Goal: Contribute content

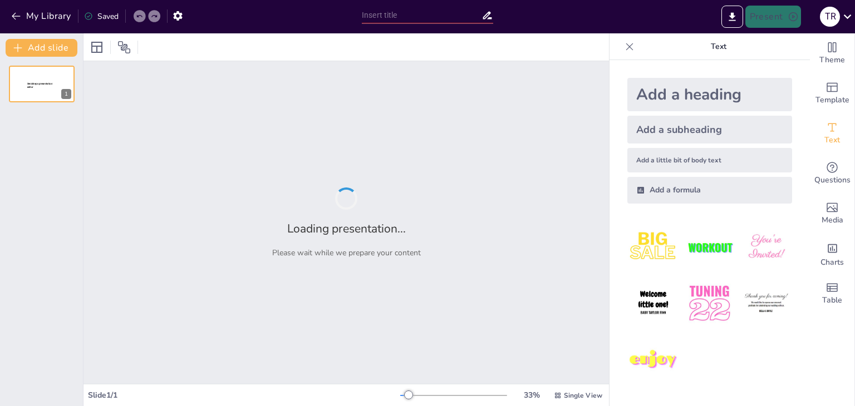
type input "explicacion de las defirentes escalas de medicion en los vernieres"
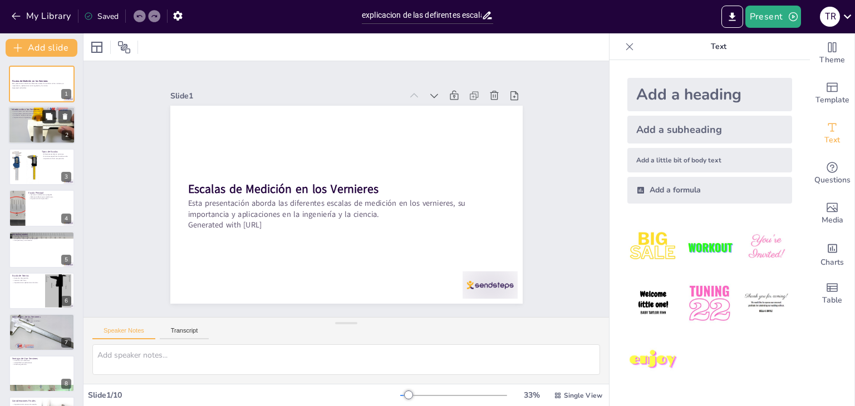
click at [52, 115] on icon at bounding box center [49, 116] width 7 height 7
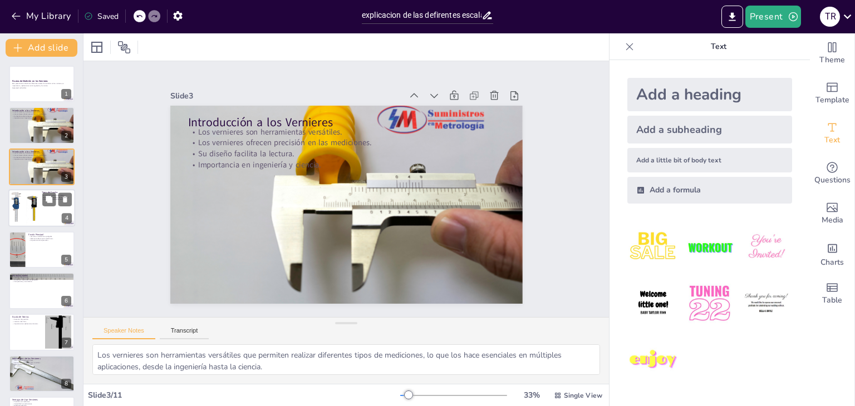
click at [54, 208] on div at bounding box center [41, 208] width 67 height 38
type textarea "Las diferentes escalas en los vernieres son fundamentales para entender cómo se…"
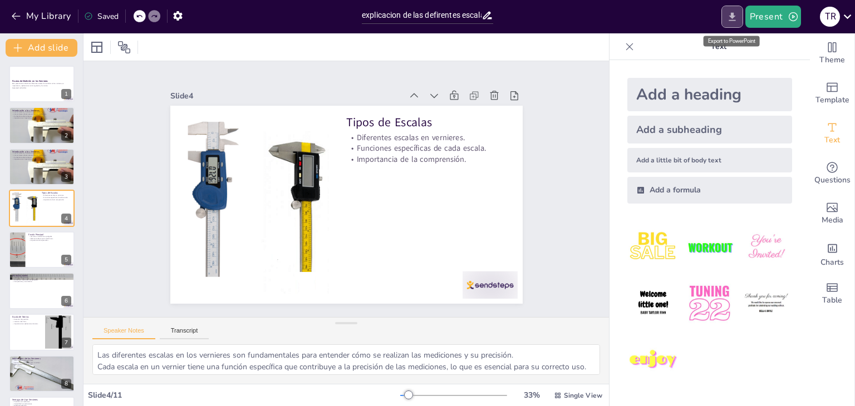
click at [732, 14] on icon "Export to PowerPoint" at bounding box center [731, 16] width 7 height 8
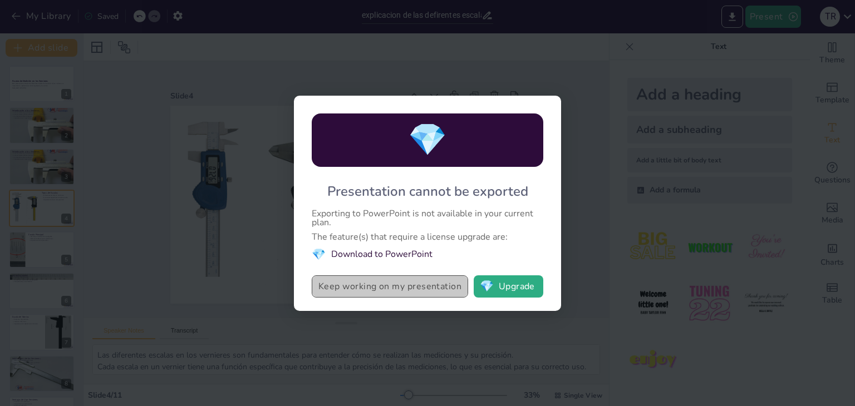
click at [369, 291] on button "Keep working on my presentation" at bounding box center [390, 286] width 156 height 22
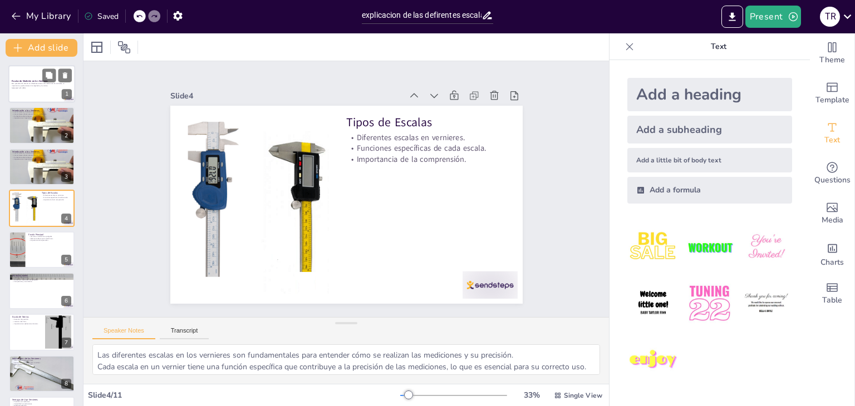
click at [26, 94] on div at bounding box center [41, 84] width 67 height 38
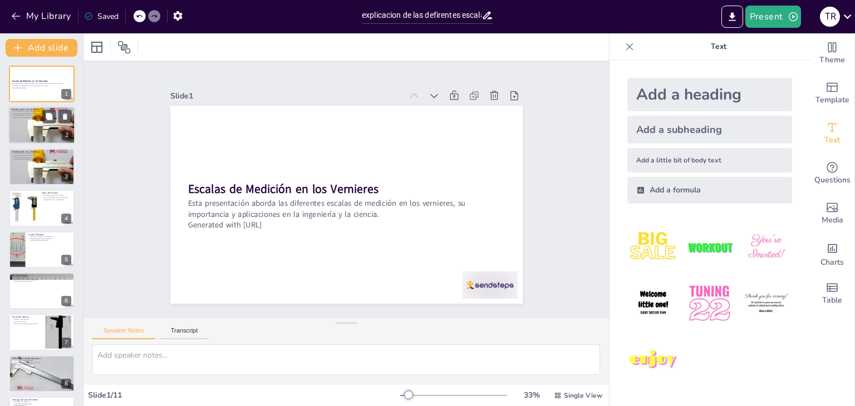
click at [36, 125] on div at bounding box center [41, 125] width 67 height 45
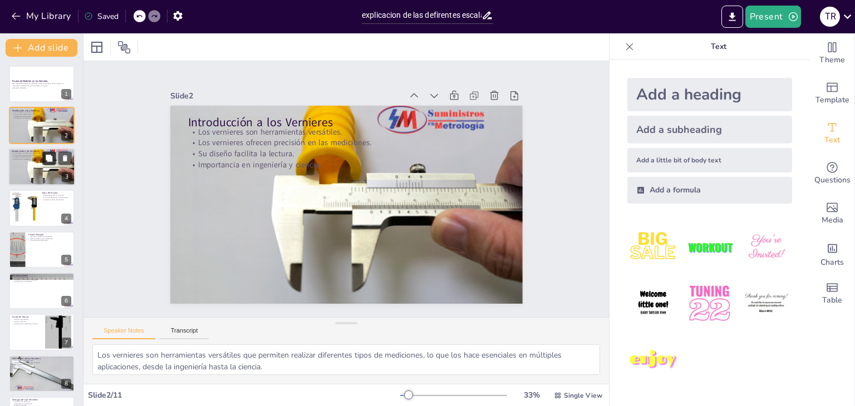
click at [42, 158] on button at bounding box center [48, 157] width 13 height 13
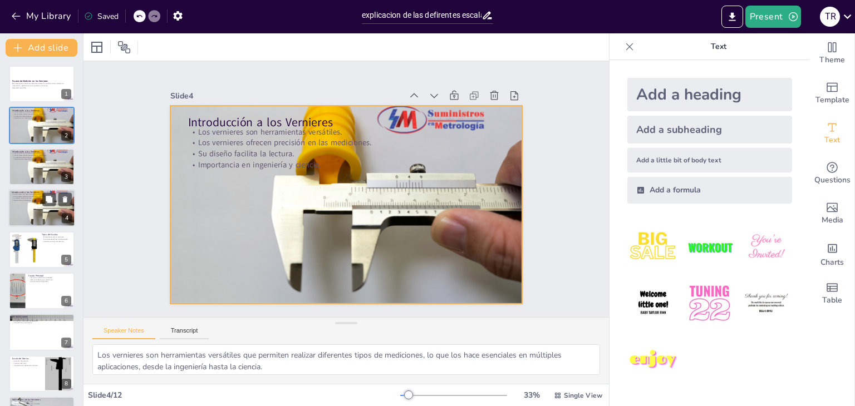
click at [47, 210] on div at bounding box center [41, 208] width 67 height 45
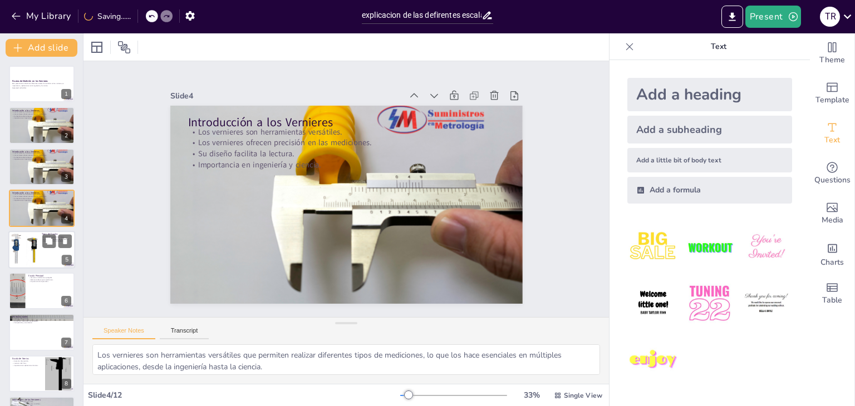
click at [45, 263] on div at bounding box center [41, 250] width 67 height 38
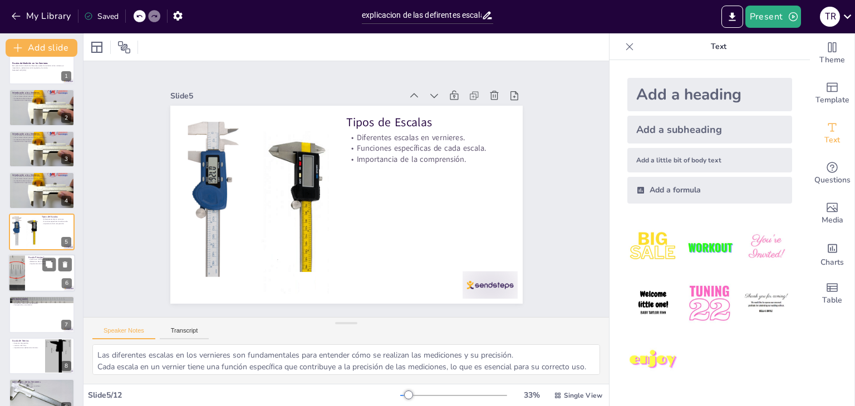
click at [39, 278] on div at bounding box center [41, 273] width 67 height 38
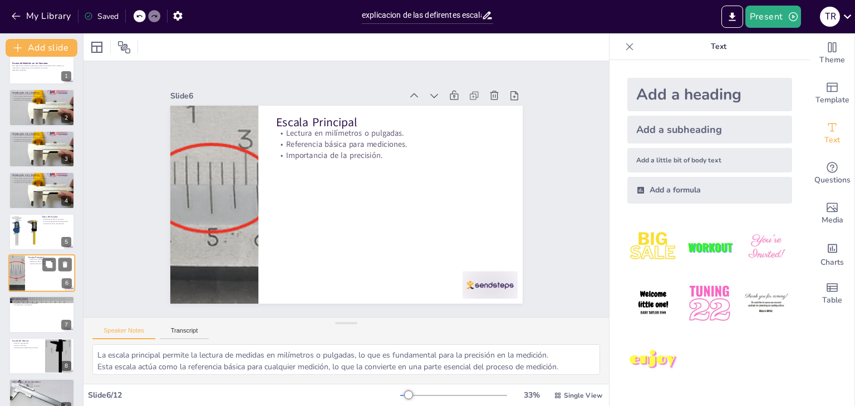
scroll to position [60, 0]
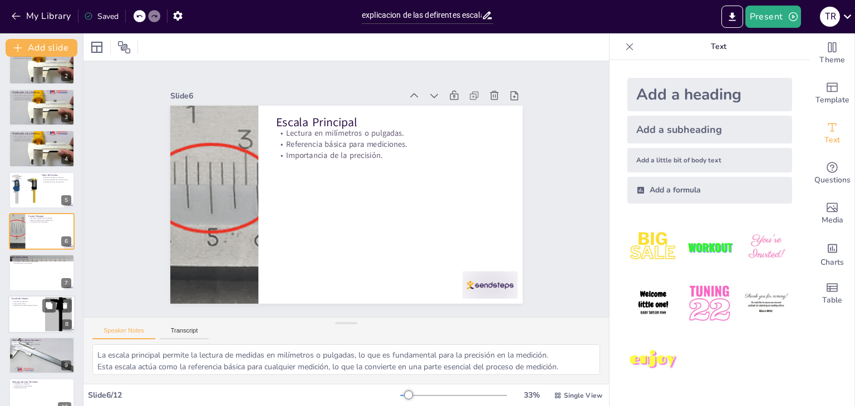
click at [41, 312] on div at bounding box center [41, 314] width 67 height 38
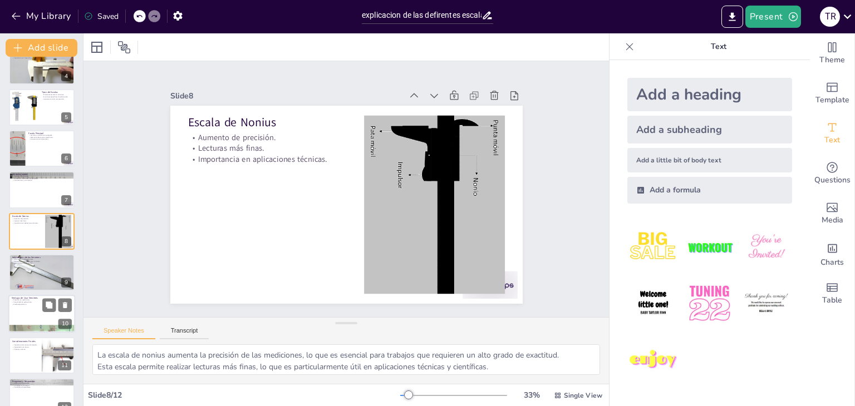
click at [42, 314] on div at bounding box center [41, 314] width 67 height 38
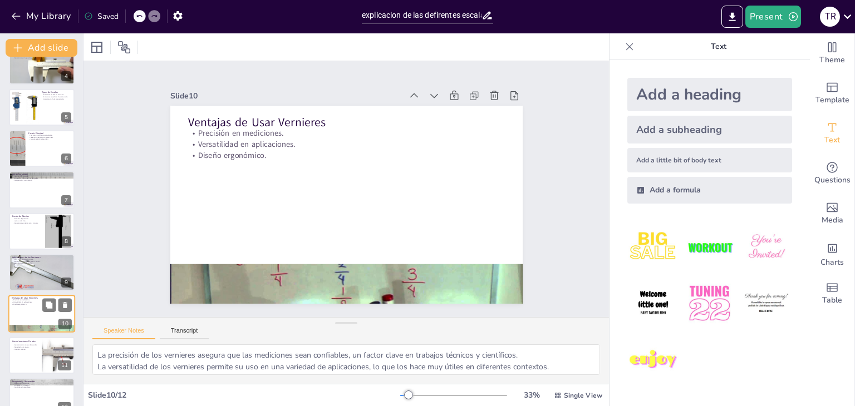
scroll to position [160, 0]
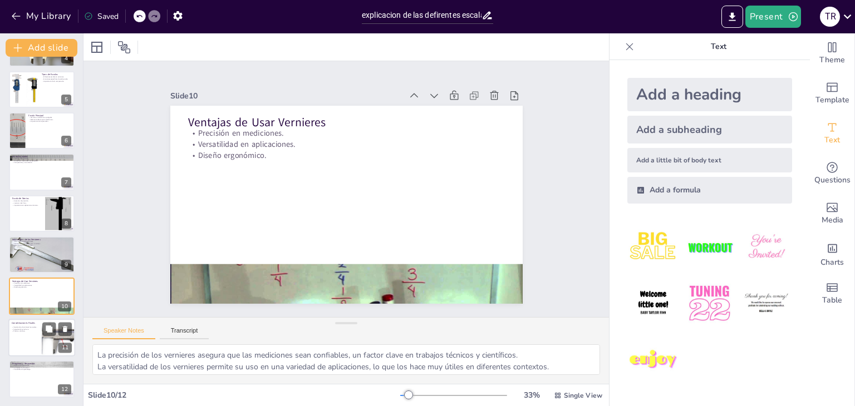
click at [40, 353] on div at bounding box center [41, 338] width 67 height 38
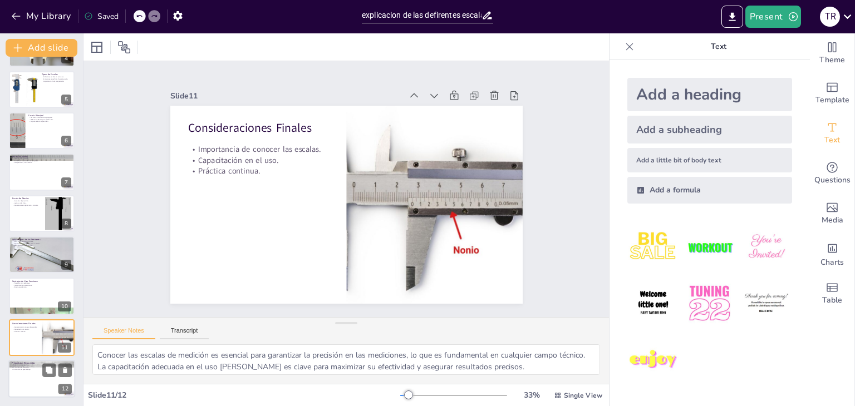
click at [39, 379] on div at bounding box center [41, 379] width 67 height 38
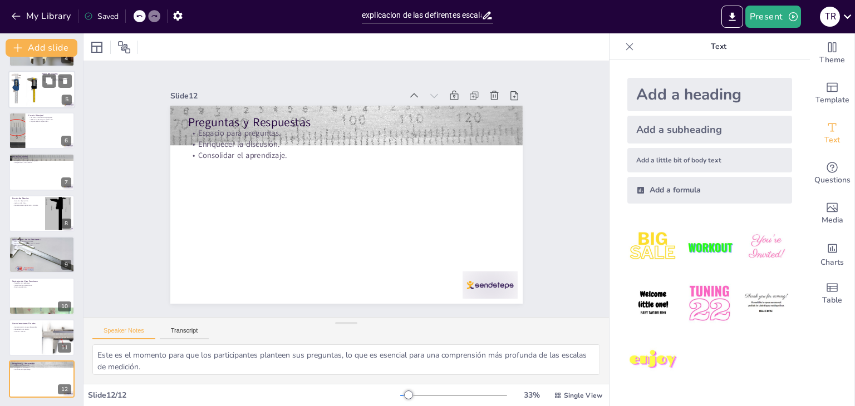
click at [46, 89] on div at bounding box center [41, 90] width 67 height 38
type textarea "Las diferentes escalas en los vernieres son fundamentales para entender cómo se…"
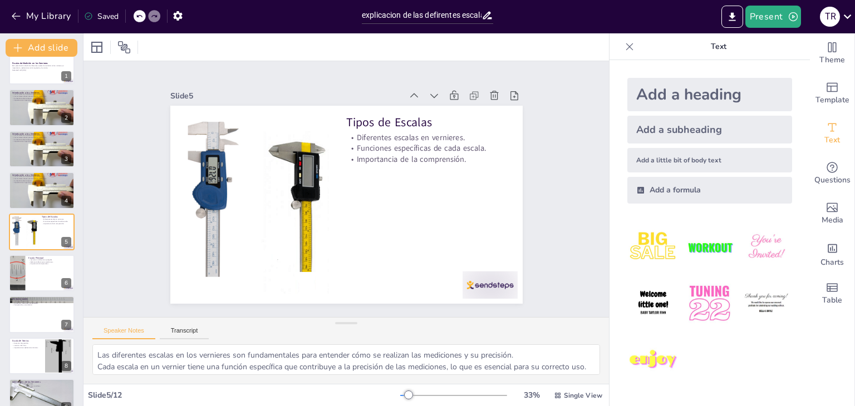
scroll to position [0, 0]
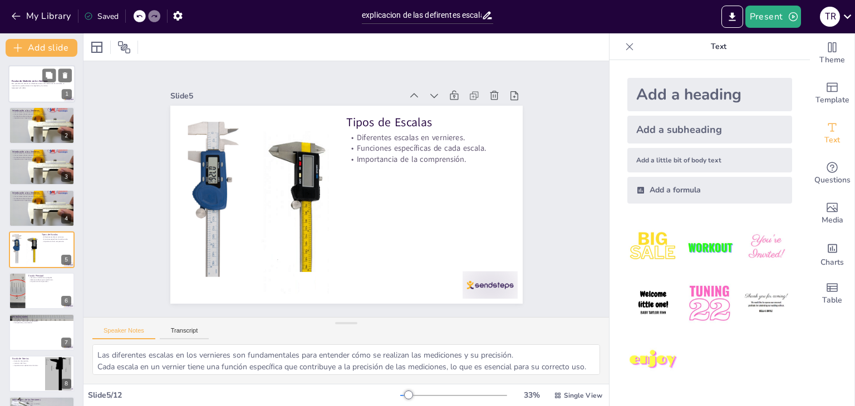
click at [14, 91] on div at bounding box center [41, 84] width 67 height 38
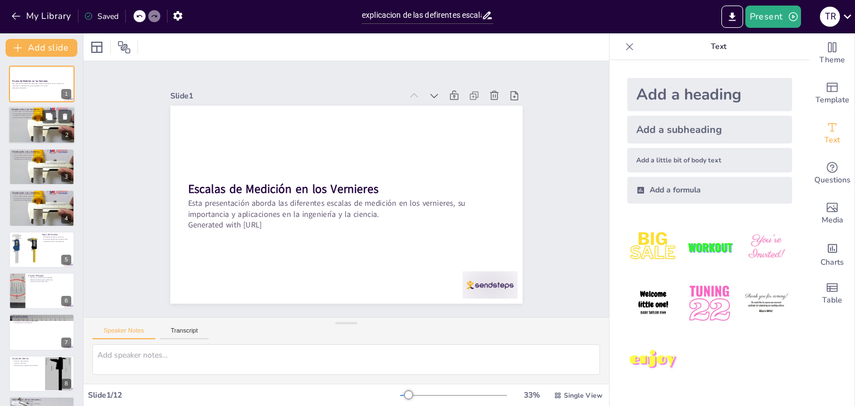
click at [29, 140] on div at bounding box center [41, 125] width 67 height 45
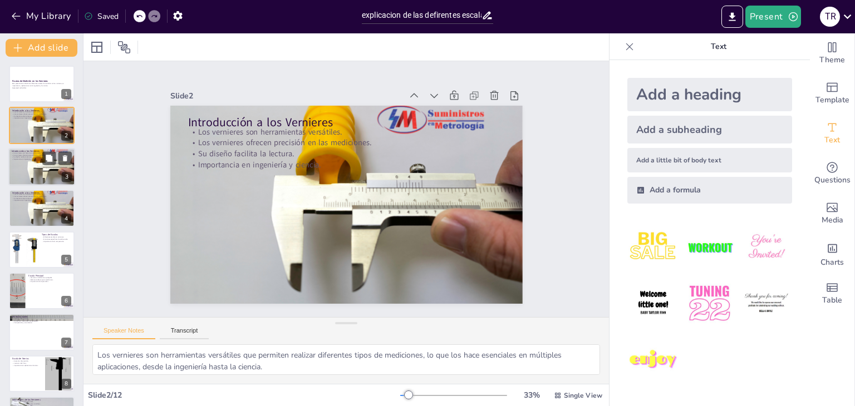
click at [44, 172] on div at bounding box center [41, 167] width 67 height 45
click at [53, 210] on div at bounding box center [41, 208] width 67 height 45
click at [40, 165] on div at bounding box center [41, 167] width 67 height 45
click at [26, 125] on div at bounding box center [41, 125] width 67 height 45
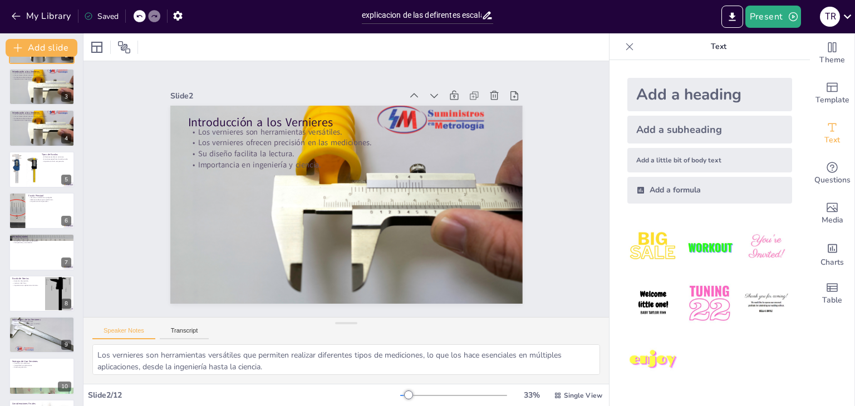
scroll to position [123, 0]
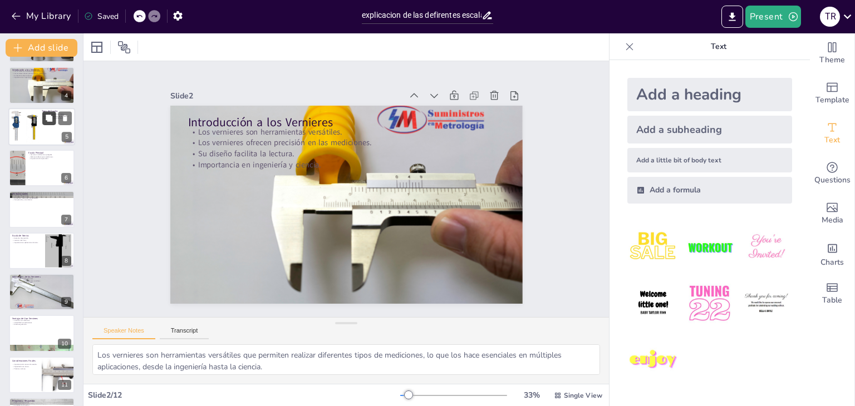
click at [46, 120] on icon at bounding box center [49, 118] width 8 height 8
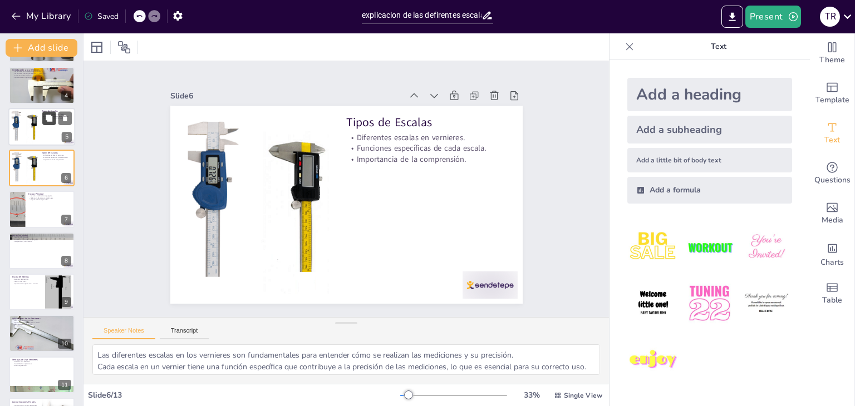
scroll to position [60, 0]
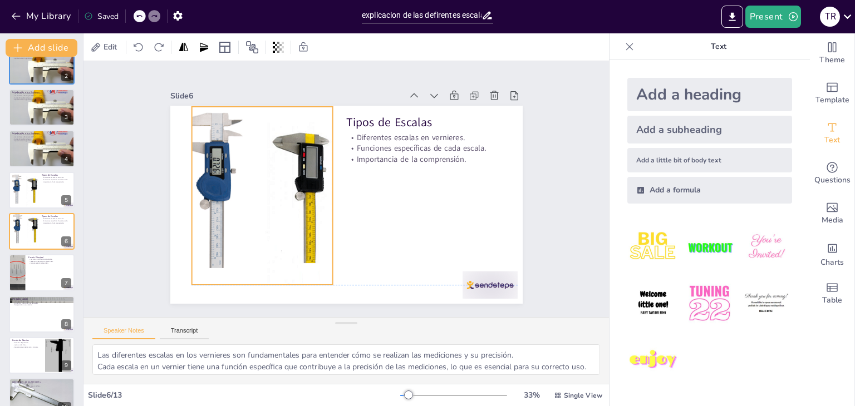
drag, startPoint x: 265, startPoint y: 205, endPoint x: 269, endPoint y: 199, distance: 7.3
click at [269, 199] on div at bounding box center [285, 131] width 256 height 256
click at [47, 73] on div at bounding box center [41, 65] width 67 height 45
type textarea "Los vernieres son herramientas versátiles que permiten realizar diferentes tipo…"
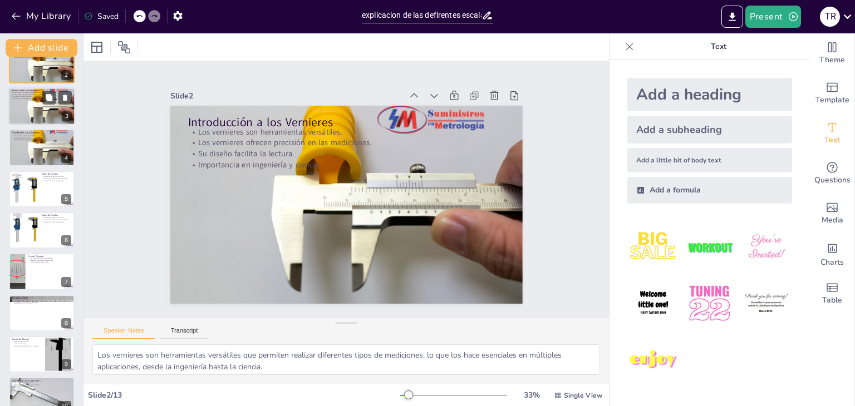
scroll to position [0, 0]
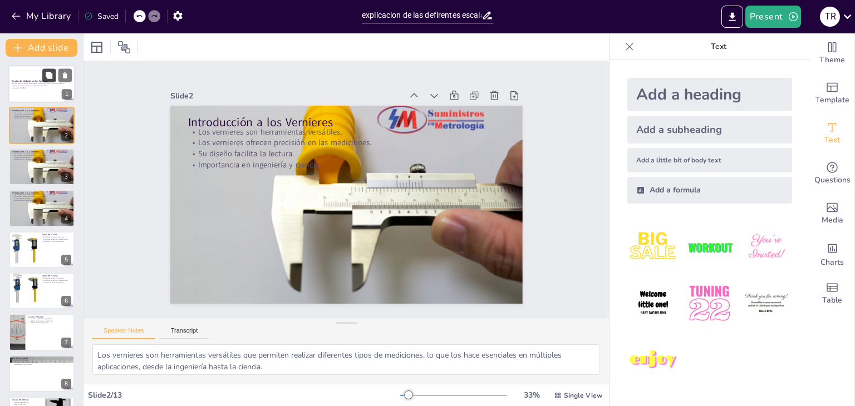
click at [46, 80] on button at bounding box center [48, 74] width 13 height 13
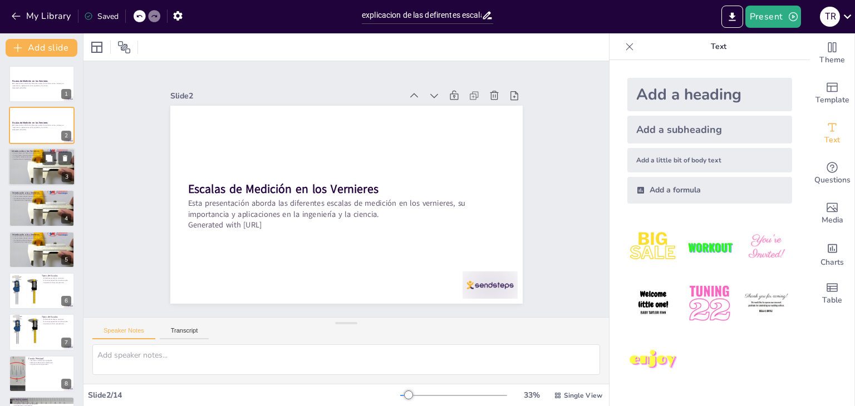
click at [27, 154] on p "Los vernieres ofrecen precisión en las mediciones." at bounding box center [42, 155] width 60 height 2
type textarea "Los vernieres son herramientas versátiles que permiten realizar diferentes tipo…"
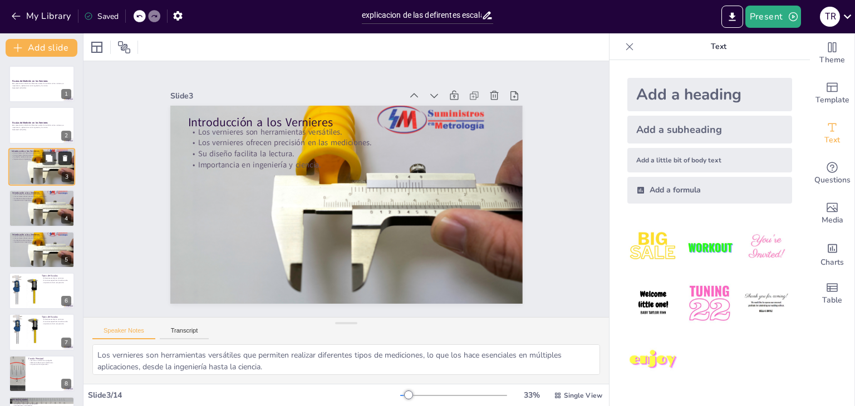
click at [67, 160] on icon at bounding box center [65, 158] width 8 height 8
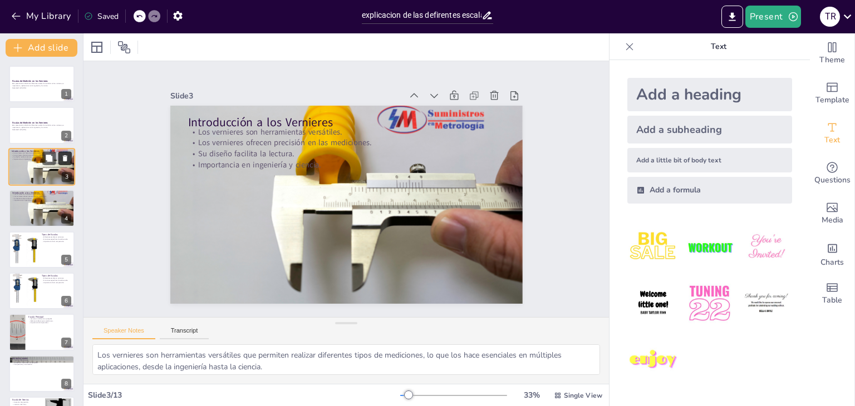
click at [67, 160] on icon at bounding box center [65, 158] width 8 height 8
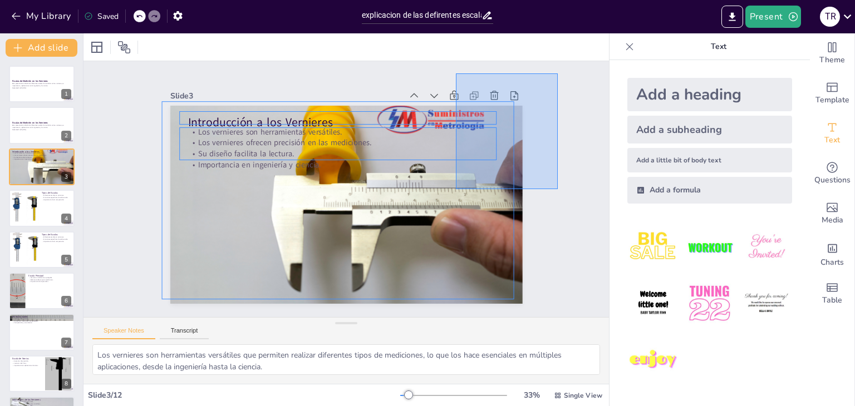
drag, startPoint x: 557, startPoint y: 189, endPoint x: 379, endPoint y: 2, distance: 258.2
click at [379, 2] on div "My Library Saved explicacion de las defirentes escalas de medicion en los verni…" at bounding box center [427, 203] width 855 height 406
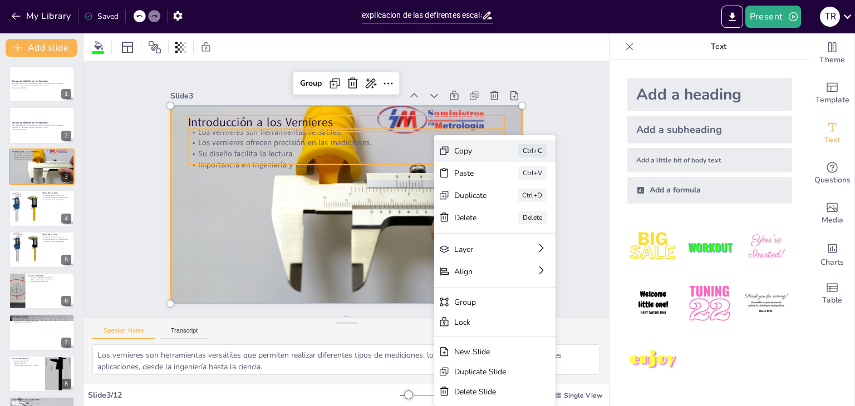
click at [485, 316] on div "Copy" at bounding box center [501, 330] width 33 height 28
